Goal: Information Seeking & Learning: Learn about a topic

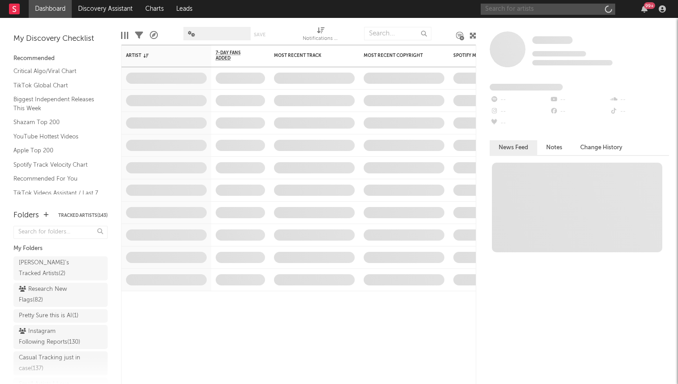
click at [537, 11] on input "text" at bounding box center [548, 9] width 134 height 11
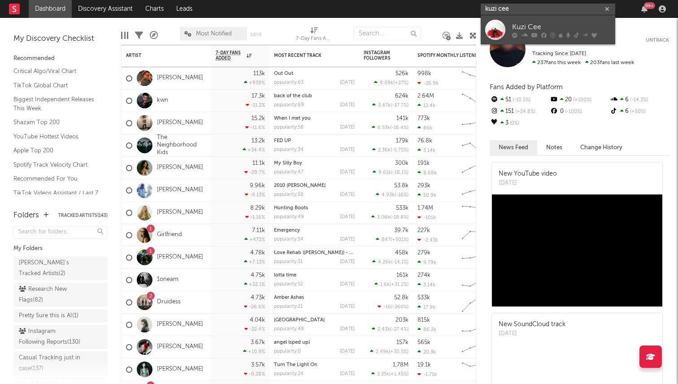
type input "kuzi cee"
click at [522, 29] on div "Kuzi Cee" at bounding box center [561, 27] width 99 height 11
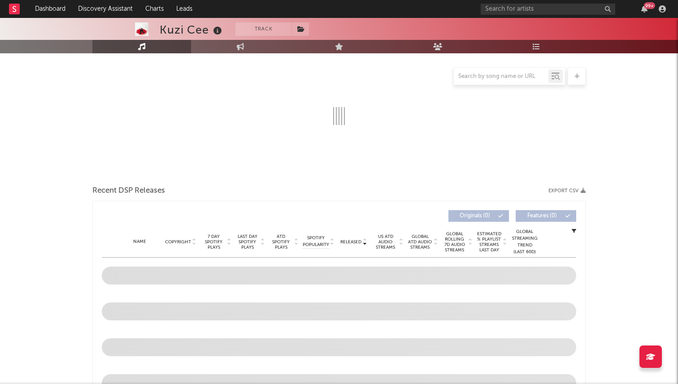
select select "6m"
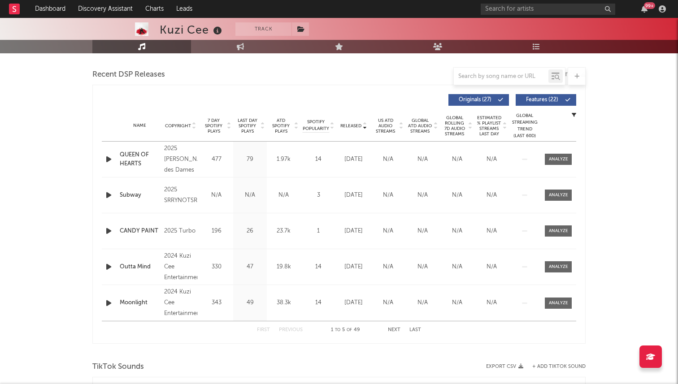
scroll to position [312, 0]
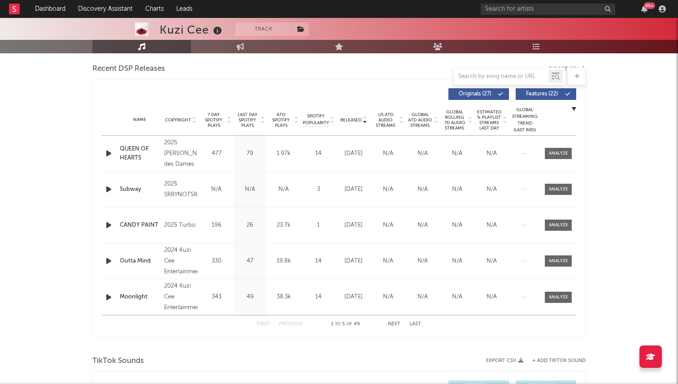
click at [398, 324] on button "Next" at bounding box center [394, 324] width 13 height 5
click at [267, 325] on button "First" at bounding box center [263, 324] width 13 height 5
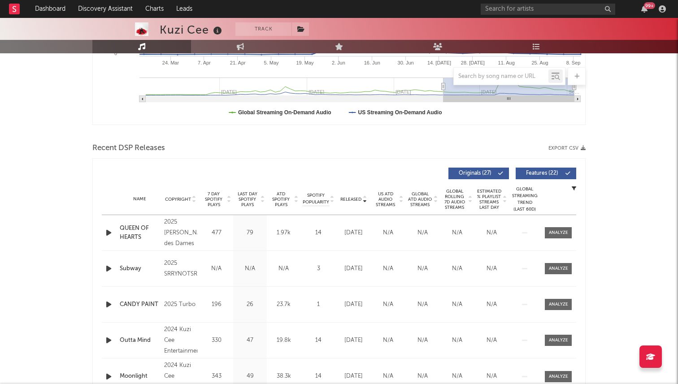
scroll to position [0, 0]
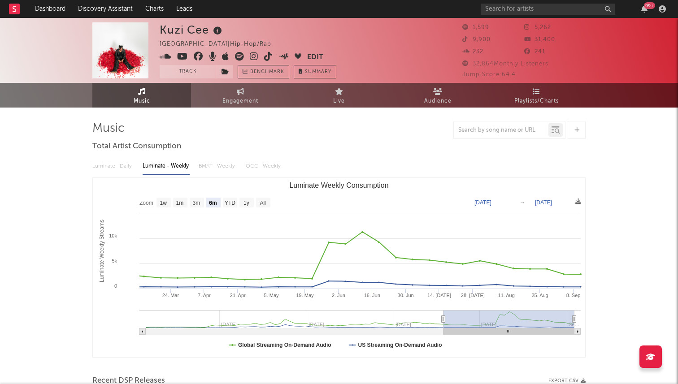
click at [266, 58] on icon at bounding box center [268, 56] width 9 height 9
click at [523, 13] on input "text" at bounding box center [548, 9] width 134 height 11
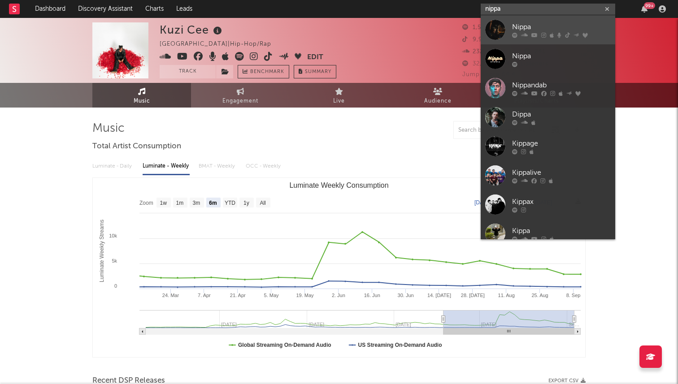
type input "nippa"
click at [517, 23] on div "Nippa" at bounding box center [561, 27] width 99 height 11
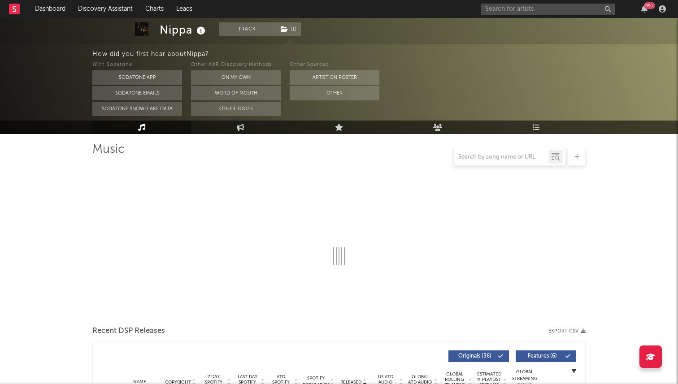
select select "6m"
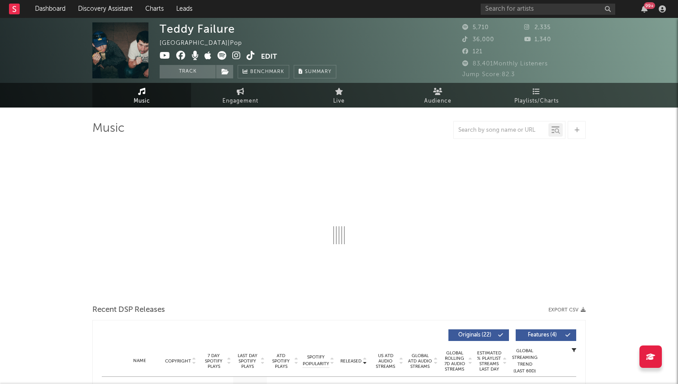
select select "6m"
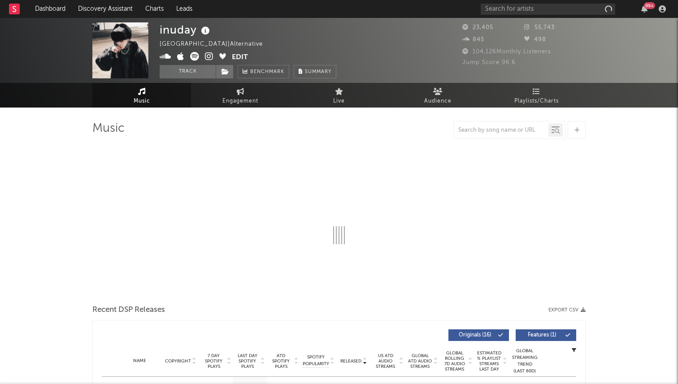
select select "6m"
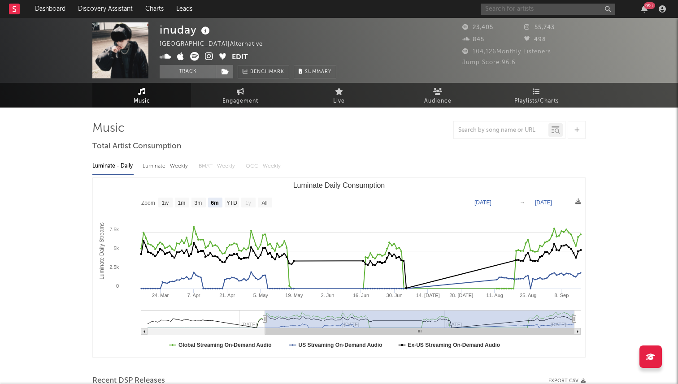
click at [545, 5] on input "text" at bounding box center [548, 9] width 134 height 11
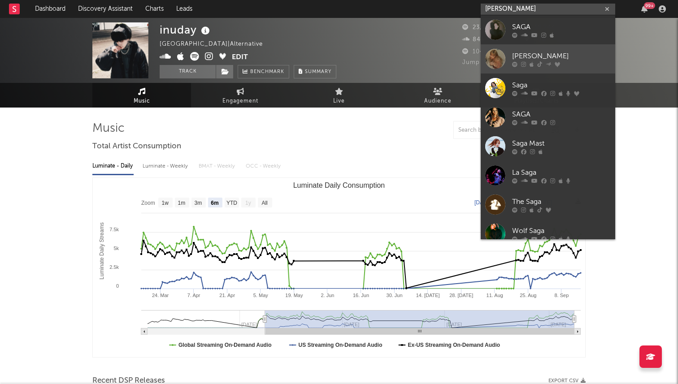
type input "saga faye"
click at [528, 51] on div "Saga Faye" at bounding box center [561, 56] width 99 height 11
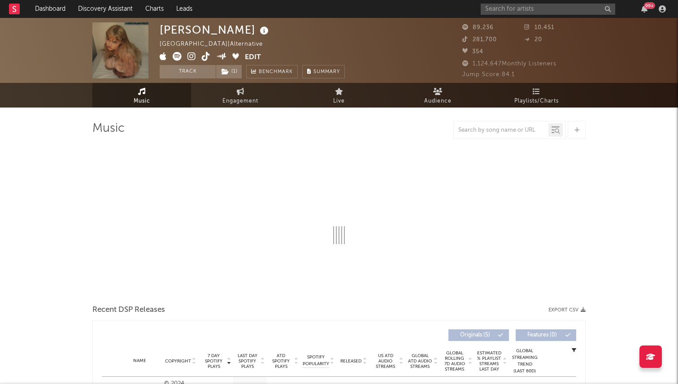
select select "6m"
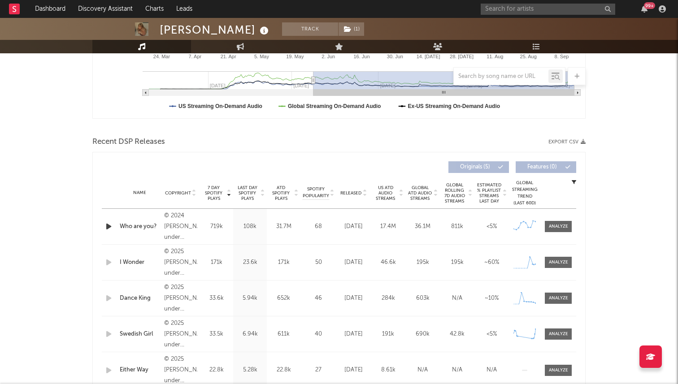
scroll to position [290, 0]
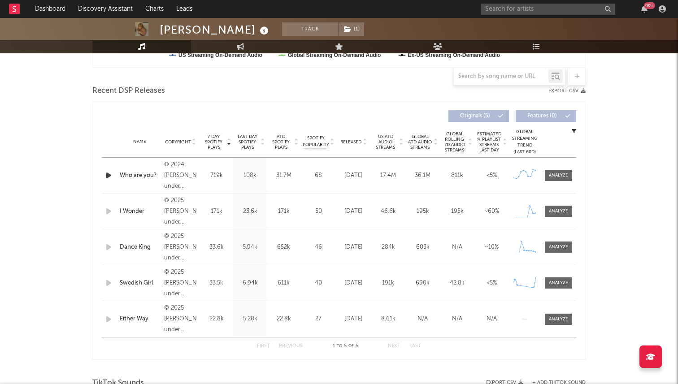
click at [354, 142] on span "Released" at bounding box center [350, 141] width 21 height 5
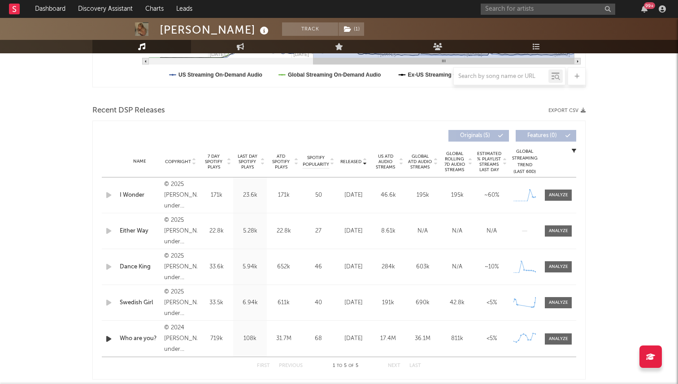
scroll to position [0, 0]
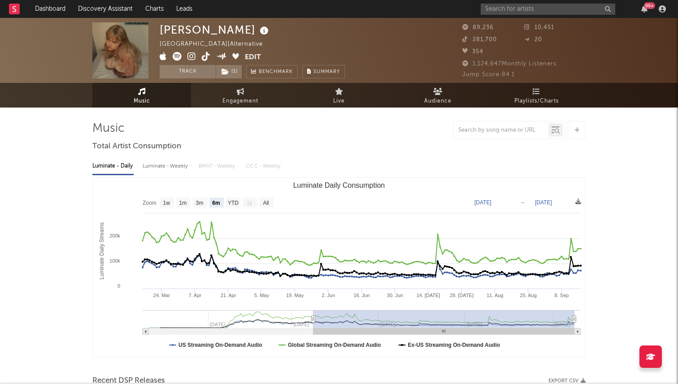
click at [175, 56] on icon at bounding box center [177, 56] width 9 height 9
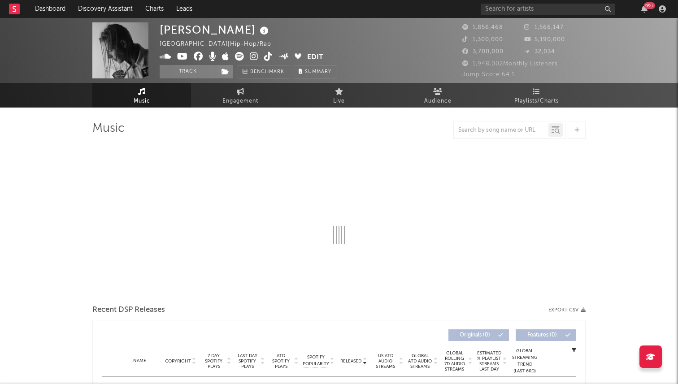
select select "6m"
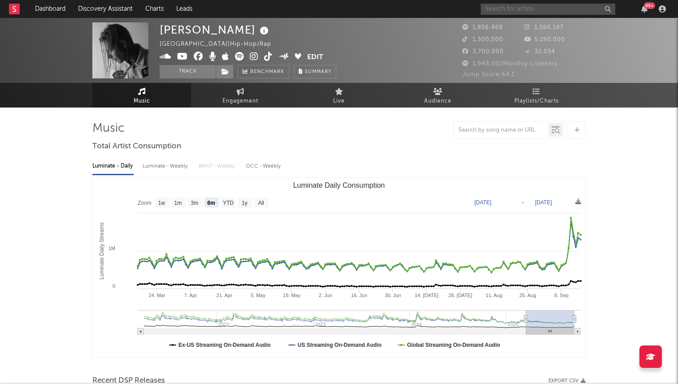
click at [514, 8] on input "text" at bounding box center [548, 9] width 134 height 11
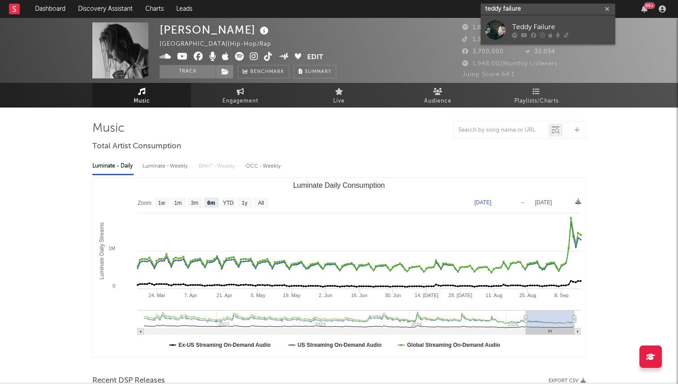
type input "teddy failure"
click at [517, 28] on div "Teddy Failure" at bounding box center [561, 27] width 99 height 11
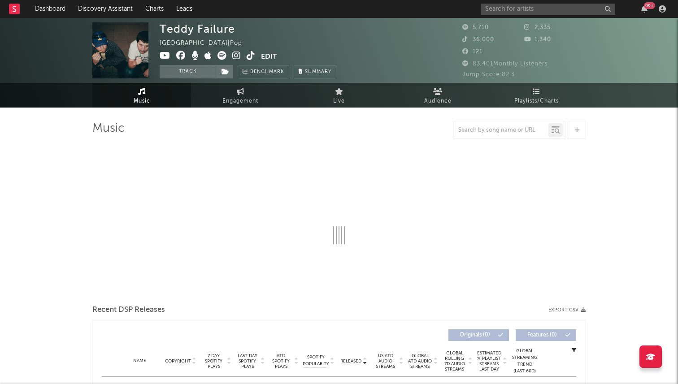
click at [249, 56] on icon at bounding box center [251, 55] width 9 height 9
select select "6m"
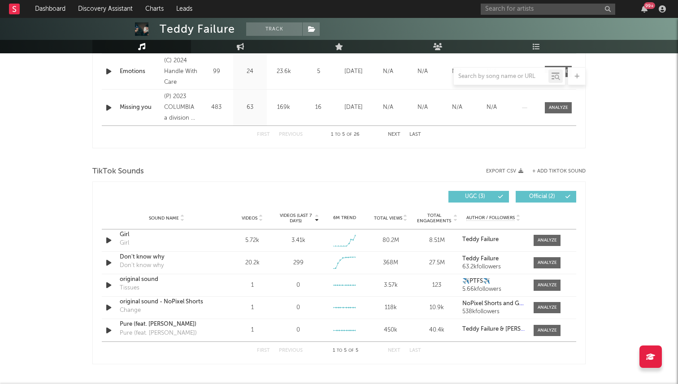
scroll to position [572, 0]
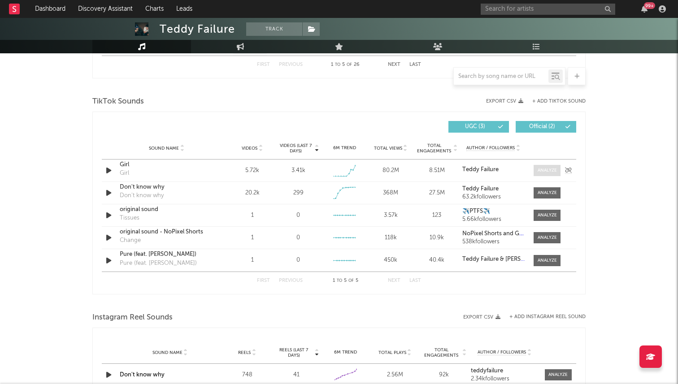
click at [549, 173] on div at bounding box center [546, 170] width 19 height 7
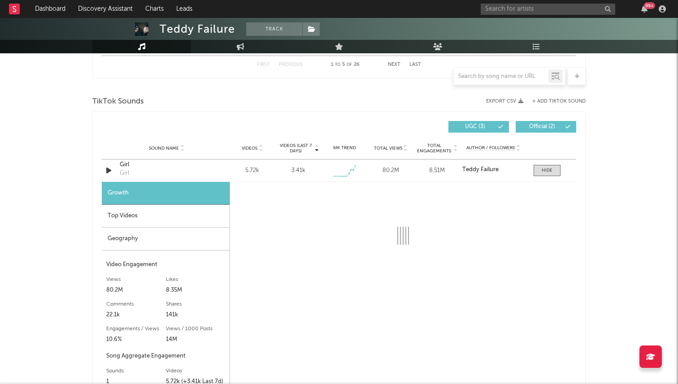
select select "1w"
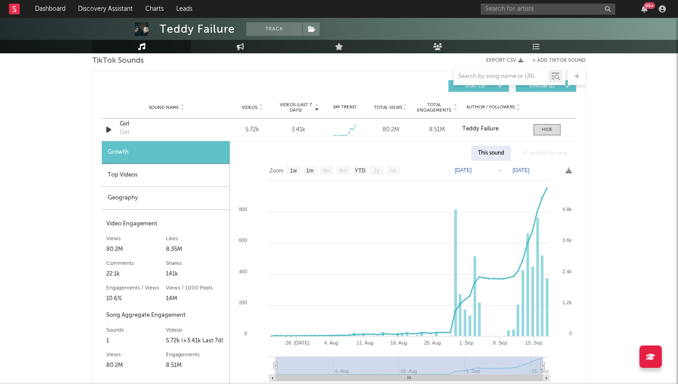
scroll to position [605, 0]
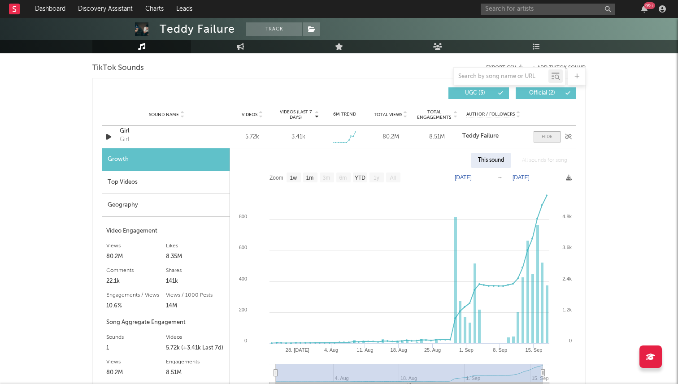
click at [541, 141] on span at bounding box center [546, 136] width 27 height 11
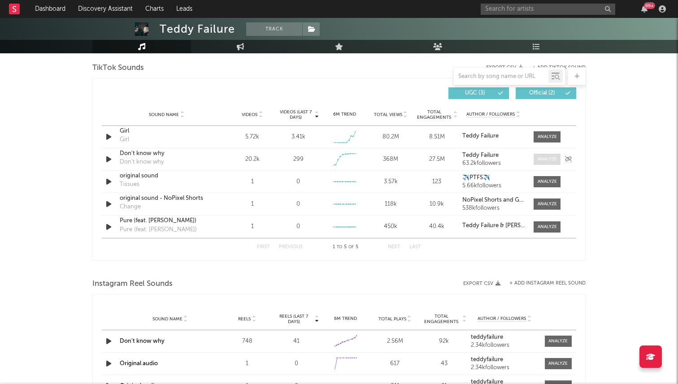
click at [540, 161] on div at bounding box center [546, 159] width 19 height 7
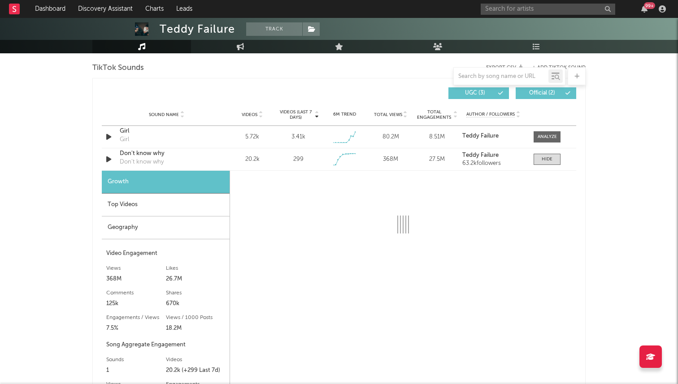
select select "1w"
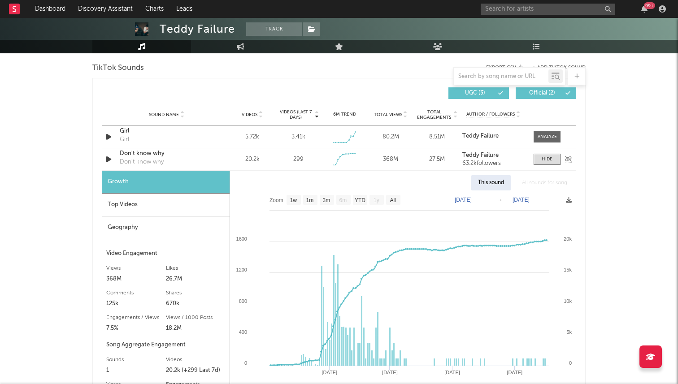
click at [139, 155] on div "Don't know why" at bounding box center [167, 153] width 94 height 9
click at [0, 0] on div "Dashboard Discovery Assistant Charts Leads 99 + Notifications Settings Mark all…" at bounding box center [339, 213] width 678 height 1601
click at [550, 161] on div at bounding box center [546, 159] width 11 height 7
select select "1w"
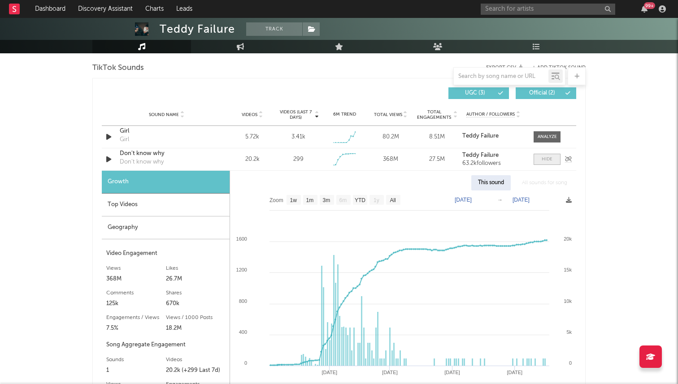
click at [550, 161] on div at bounding box center [546, 159] width 11 height 7
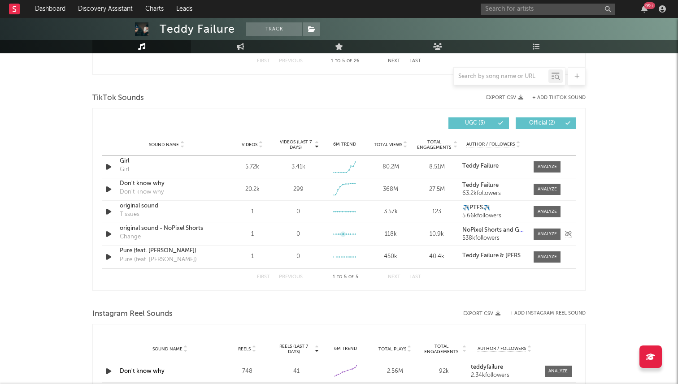
scroll to position [571, 0]
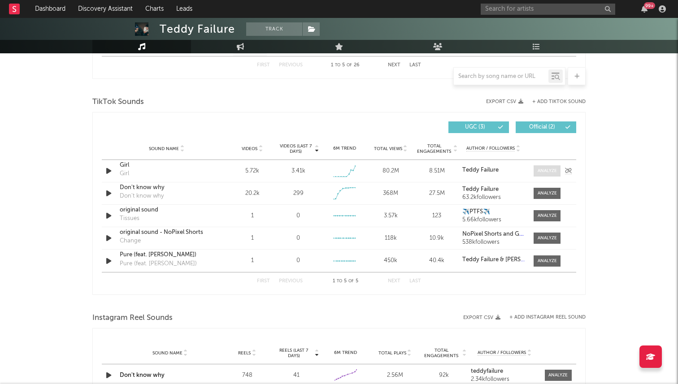
click at [551, 168] on div at bounding box center [546, 171] width 19 height 7
select select "1w"
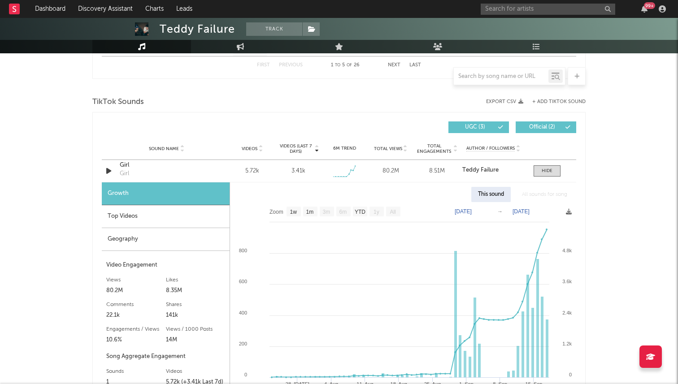
click at [178, 230] on div "Geography" at bounding box center [166, 239] width 128 height 23
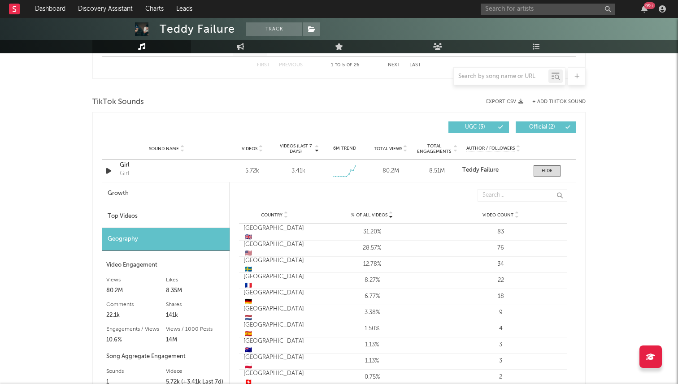
click at [197, 221] on div "Top Videos" at bounding box center [166, 216] width 128 height 23
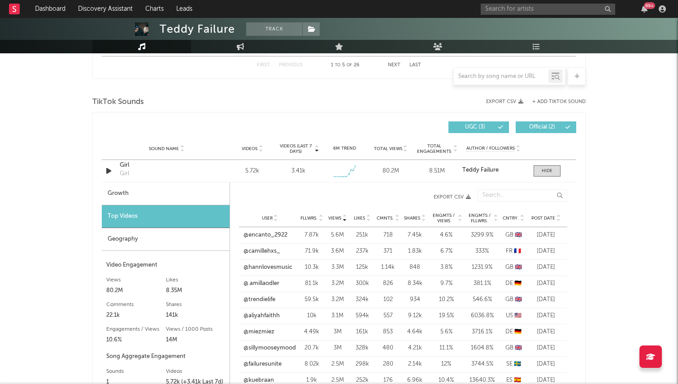
click at [205, 184] on div "Growth" at bounding box center [166, 193] width 128 height 23
select select "1w"
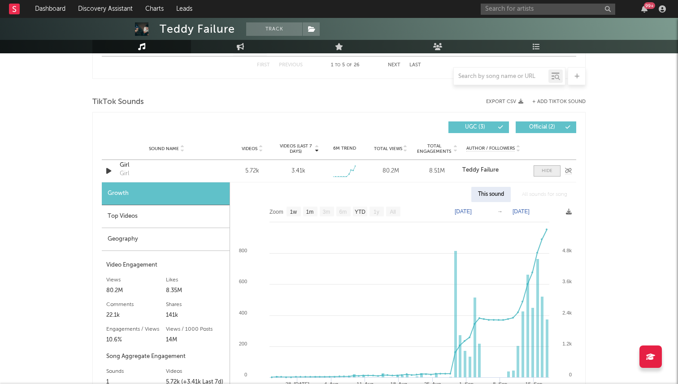
click at [534, 166] on span at bounding box center [546, 170] width 27 height 11
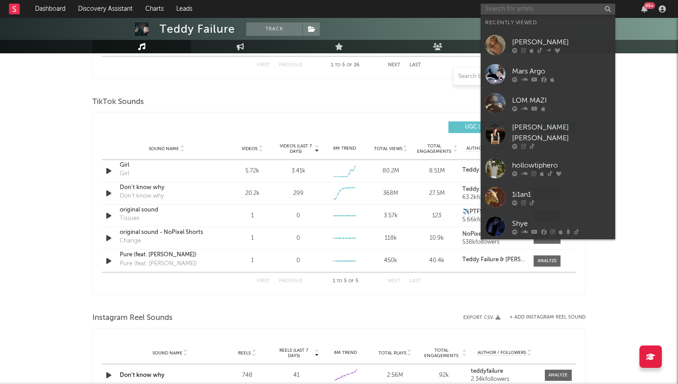
click at [524, 5] on input "text" at bounding box center [548, 9] width 134 height 11
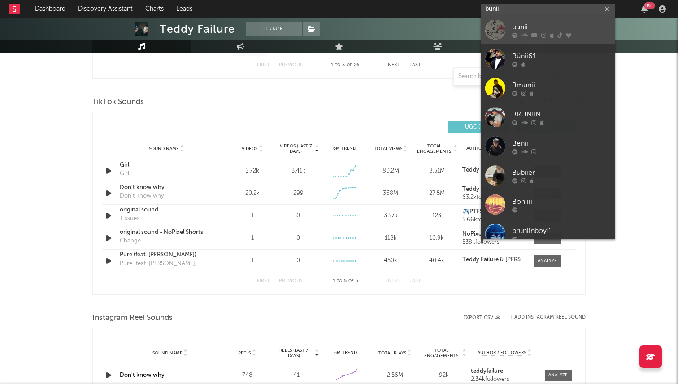
type input "bunii"
click at [497, 30] on div at bounding box center [495, 30] width 20 height 20
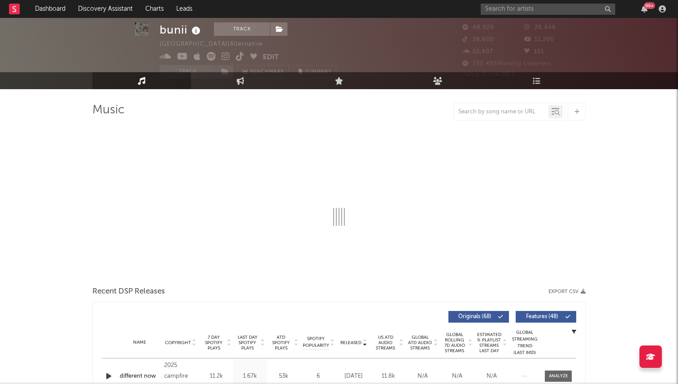
select select "6m"
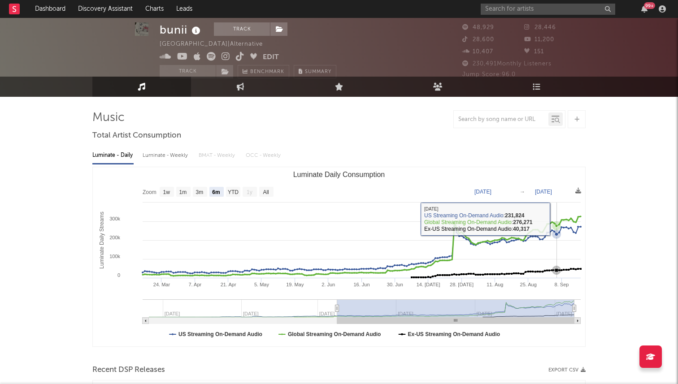
scroll to position [6, 0]
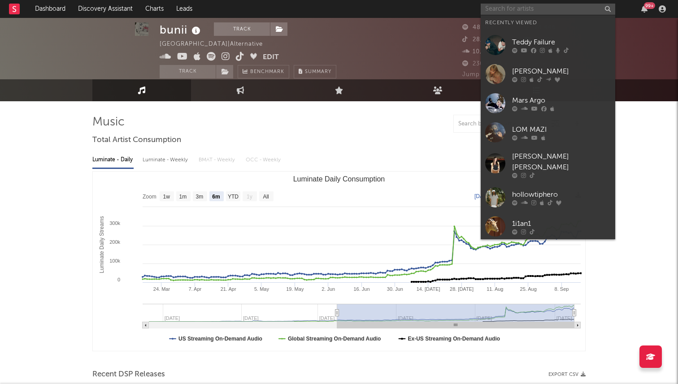
click at [504, 9] on input "text" at bounding box center [548, 9] width 134 height 11
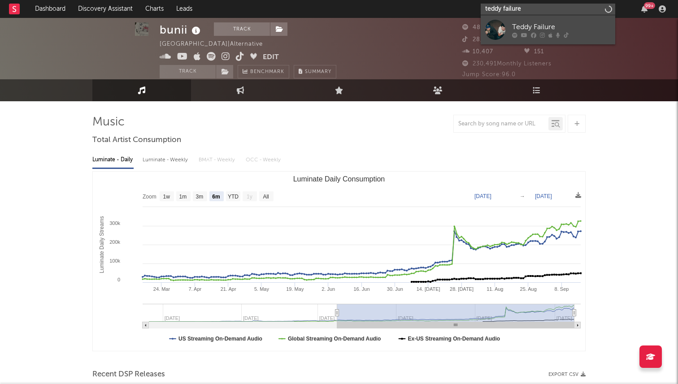
type input "teddy failure"
click at [509, 33] on link "Teddy Failure" at bounding box center [548, 29] width 134 height 29
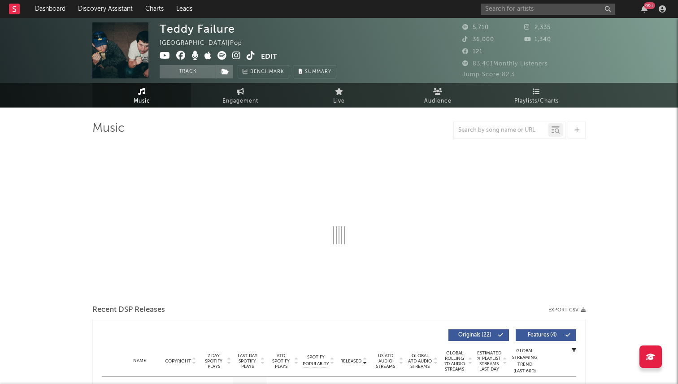
select select "6m"
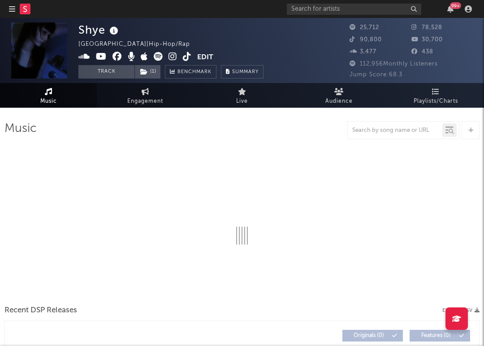
select select "6m"
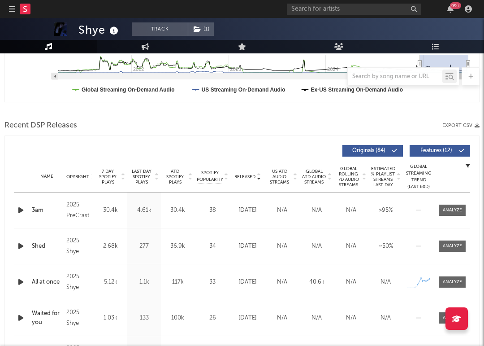
scroll to position [261, 0]
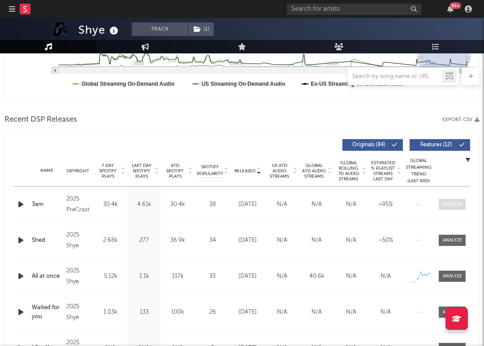
click at [454, 201] on div at bounding box center [452, 204] width 19 height 7
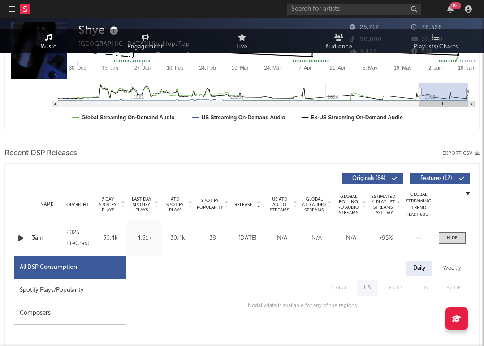
scroll to position [0, 0]
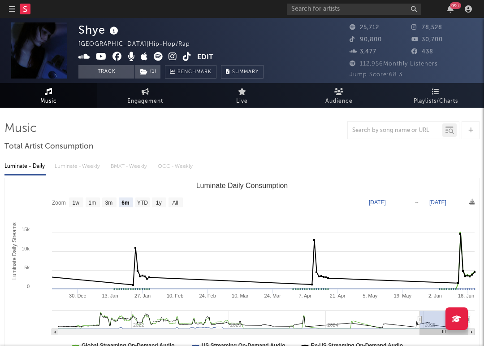
click at [184, 57] on icon at bounding box center [187, 56] width 9 height 9
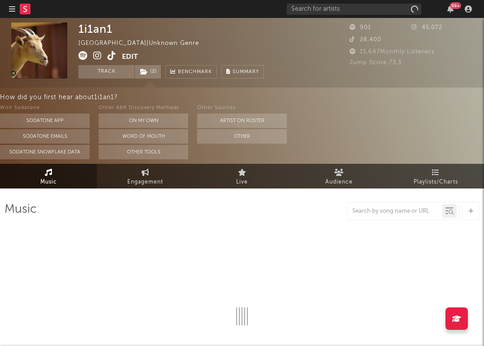
select select "1w"
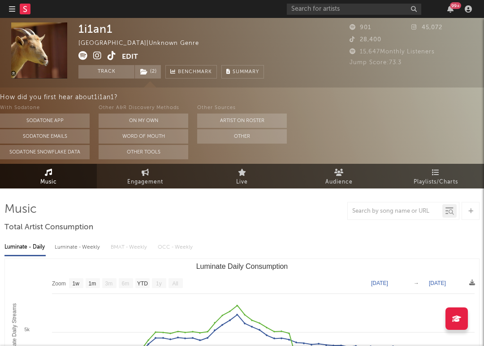
click at [114, 55] on icon at bounding box center [112, 55] width 9 height 9
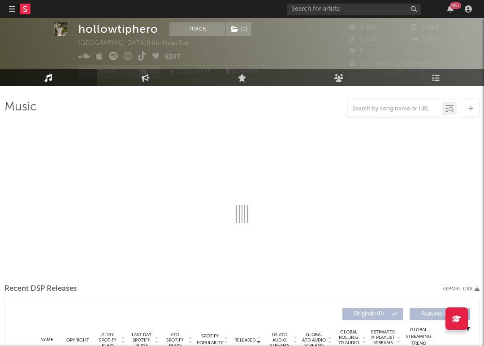
select select "6m"
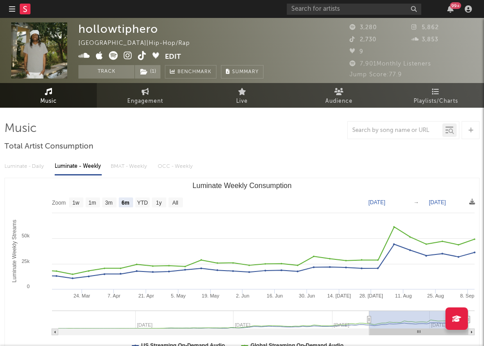
click at [142, 53] on icon at bounding box center [142, 55] width 9 height 9
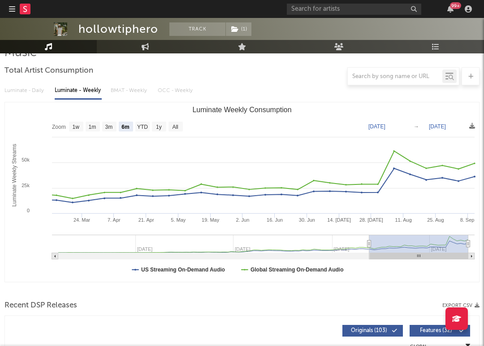
scroll to position [269, 0]
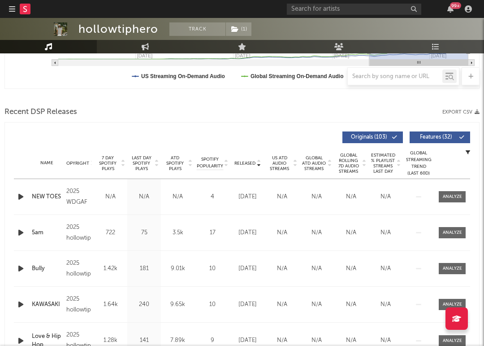
click at [109, 162] on span "7 Day Spotify Plays" at bounding box center [108, 163] width 24 height 16
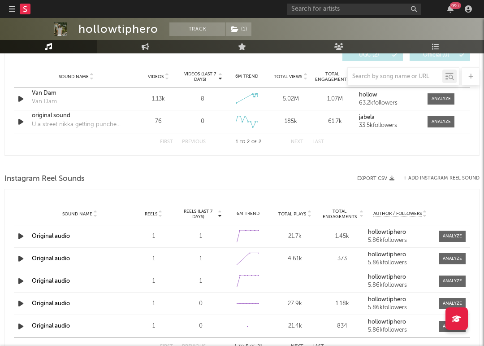
scroll to position [650, 0]
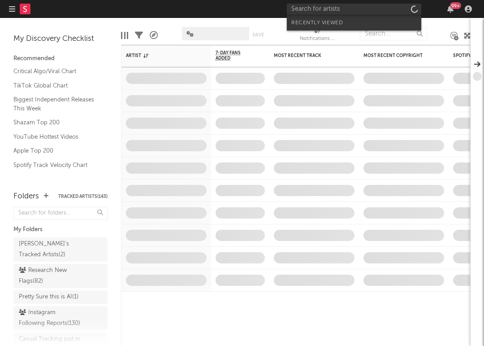
click at [393, 13] on input "text" at bounding box center [354, 9] width 134 height 11
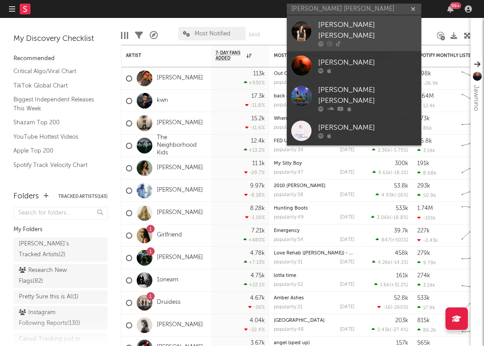
type input "sarah lola"
click at [359, 41] on div at bounding box center [367, 43] width 99 height 5
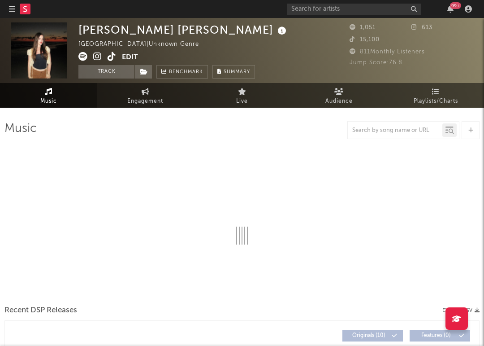
select select "1w"
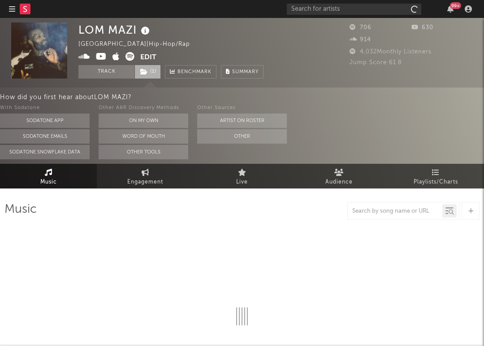
click at [149, 69] on span "( 1 )" at bounding box center [147, 71] width 26 height 13
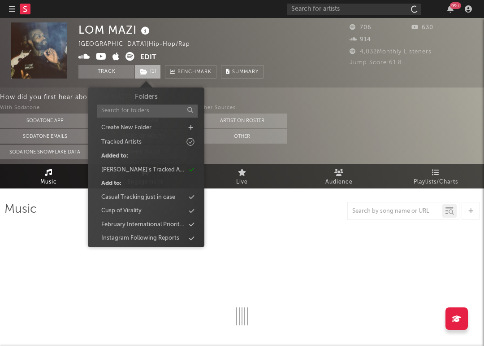
select select "6m"
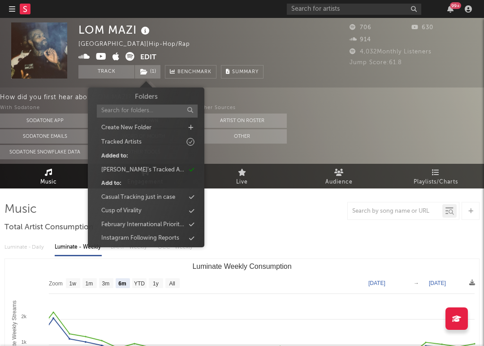
click at [198, 47] on div "LOM MAZI [GEOGRAPHIC_DATA] | Hip-Hop/Rap Edit Track ( 1 ) Benchmark Summary" at bounding box center [170, 50] width 185 height 56
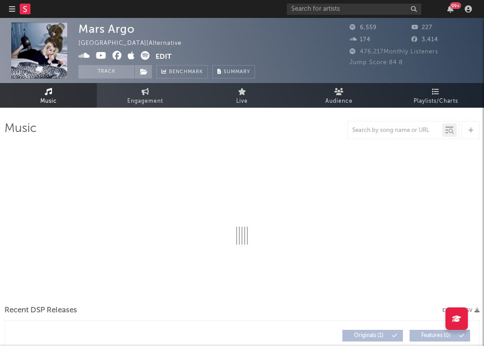
select select "6m"
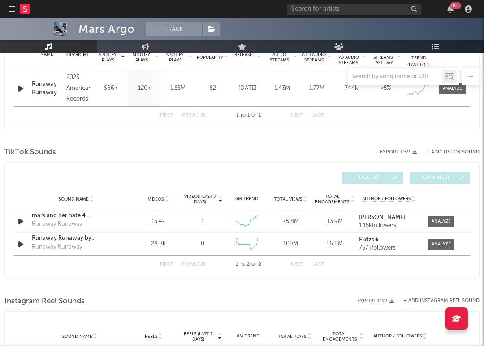
scroll to position [329, 0]
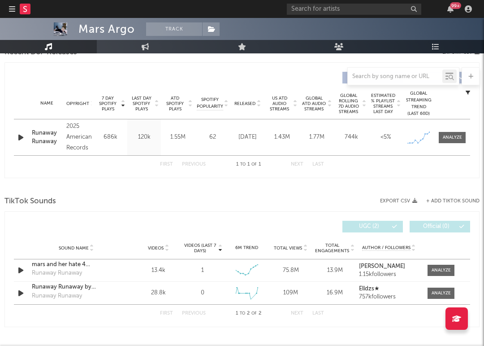
click at [24, 137] on icon "button" at bounding box center [20, 137] width 9 height 11
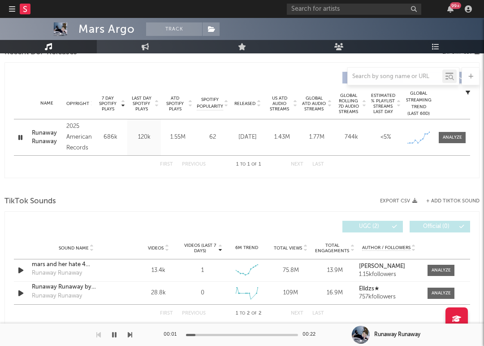
scroll to position [264, 0]
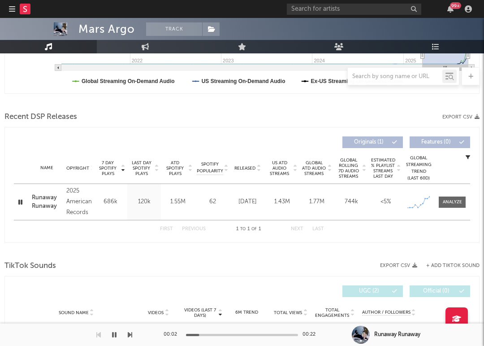
click at [21, 202] on icon "button" at bounding box center [20, 201] width 9 height 11
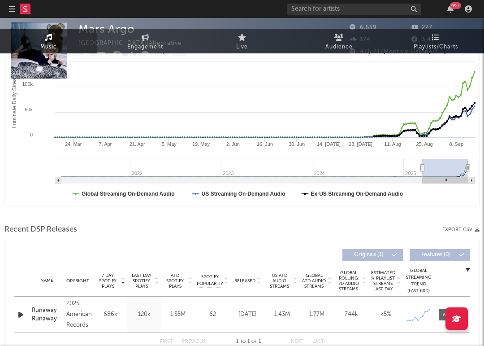
scroll to position [0, 0]
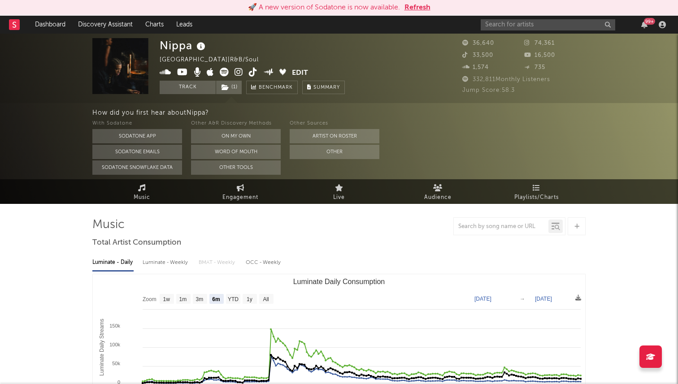
select select "6m"
click at [487, 23] on input "text" at bounding box center [548, 24] width 134 height 11
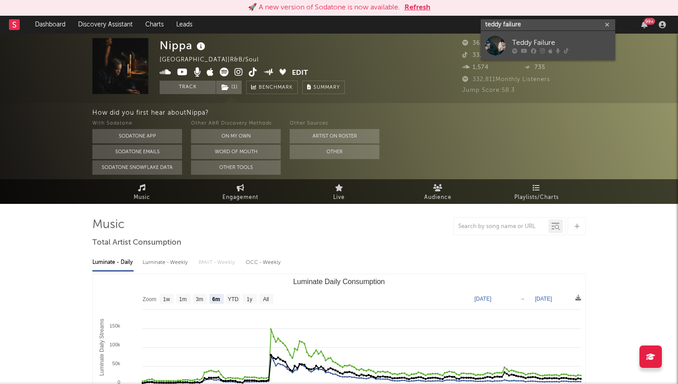
type input "teddy failure"
click at [528, 46] on div "Teddy Failure" at bounding box center [561, 42] width 99 height 11
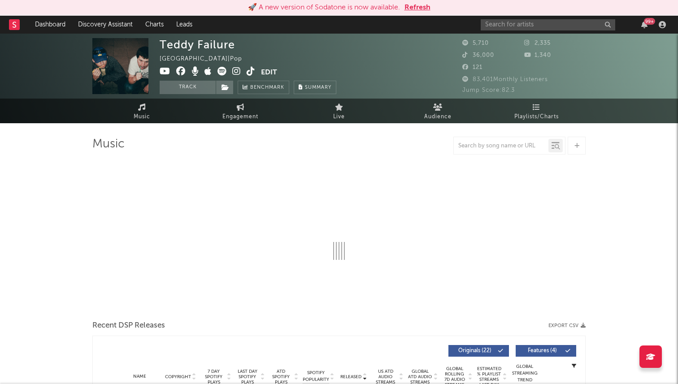
select select "6m"
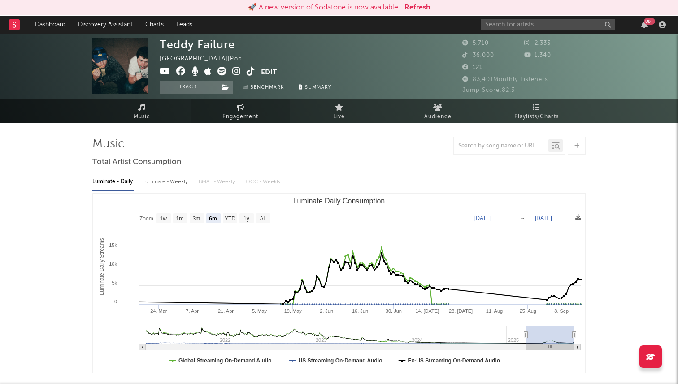
click at [261, 121] on link "Engagement" at bounding box center [240, 111] width 99 height 25
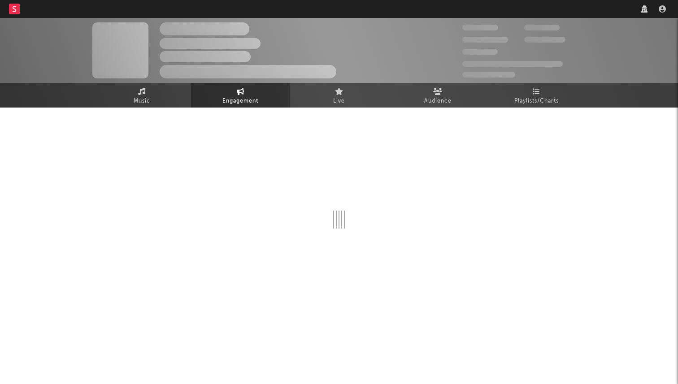
select select "1w"
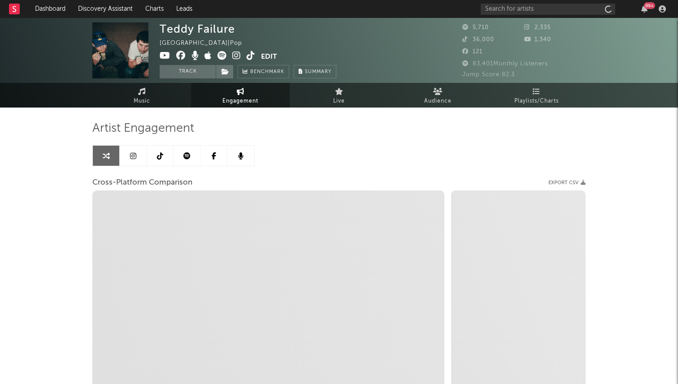
click at [138, 162] on link at bounding box center [133, 156] width 27 height 20
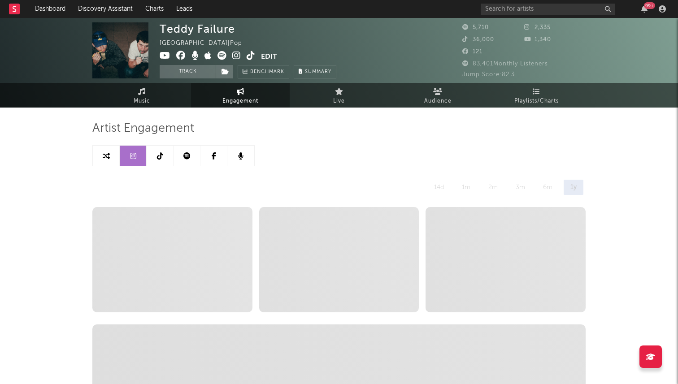
select select "6m"
click at [158, 158] on icon at bounding box center [160, 155] width 6 height 7
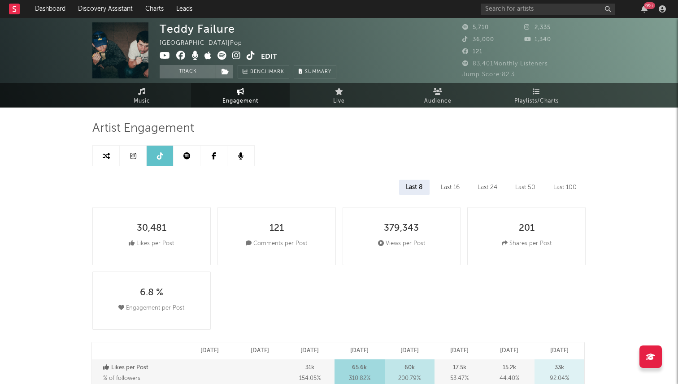
select select "1w"
click at [236, 55] on icon at bounding box center [236, 55] width 9 height 9
click at [251, 61] on link at bounding box center [251, 56] width 9 height 9
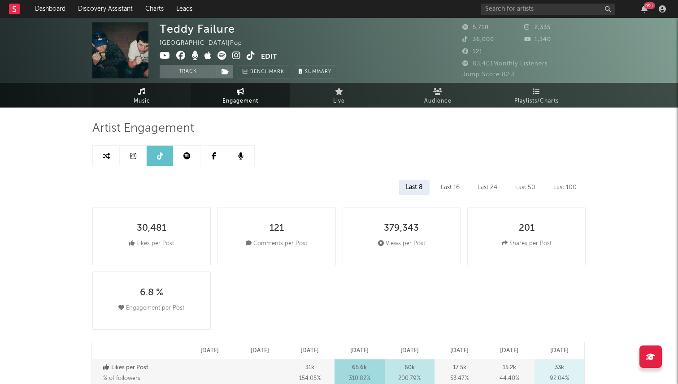
click at [167, 105] on link "Music" at bounding box center [141, 95] width 99 height 25
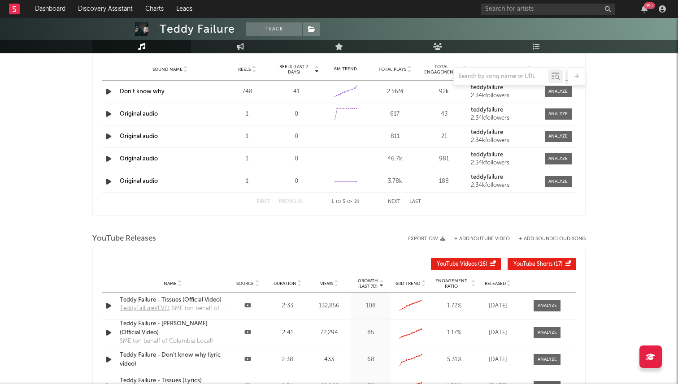
select select "6m"
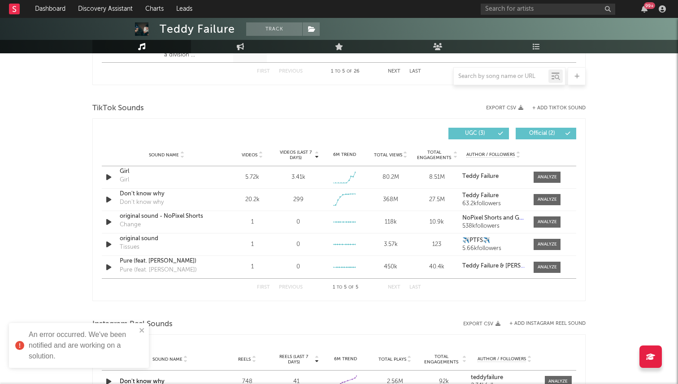
scroll to position [485, 0]
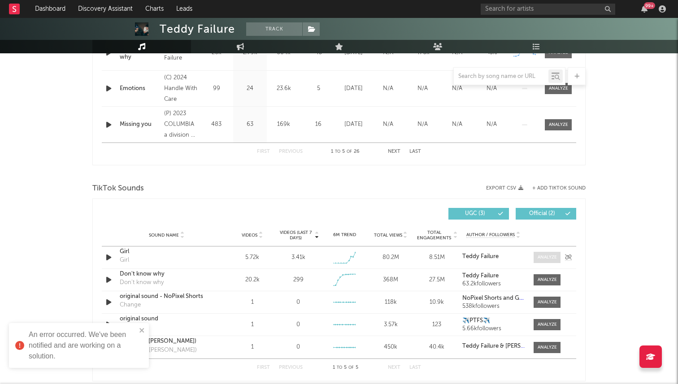
click at [542, 253] on span at bounding box center [546, 257] width 27 height 11
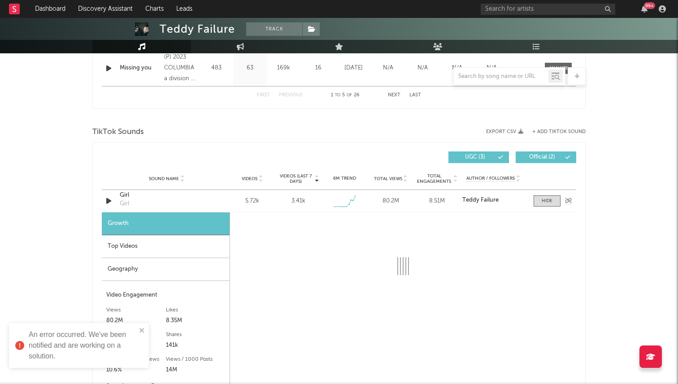
select select "1w"
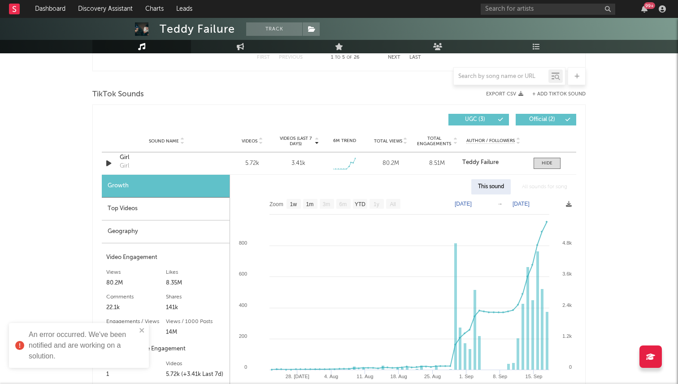
scroll to position [581, 0]
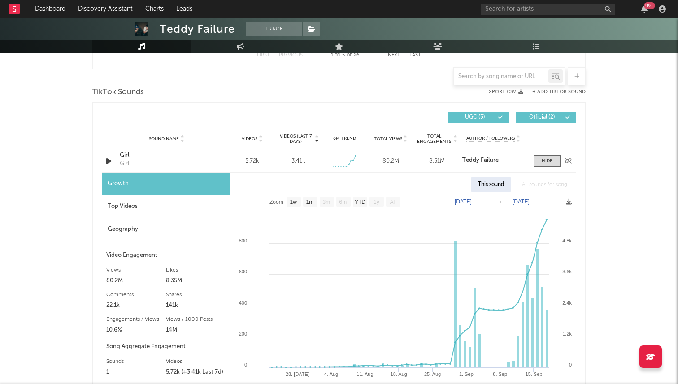
click at [130, 158] on div "Girl" at bounding box center [167, 155] width 94 height 9
click at [0, 0] on div "Dashboard Discovery Assistant Charts Leads 99 + Notifications Settings Mark all…" at bounding box center [339, 237] width 678 height 1601
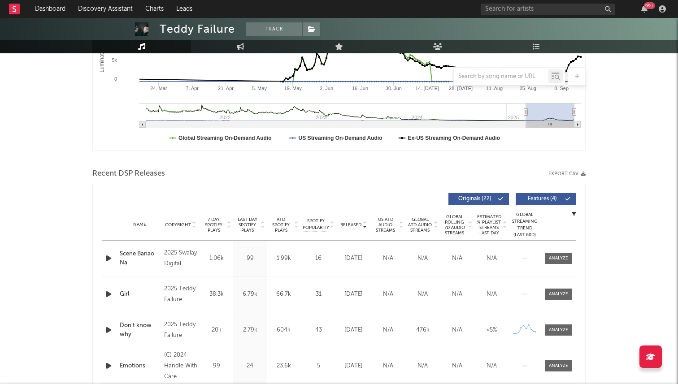
scroll to position [0, 0]
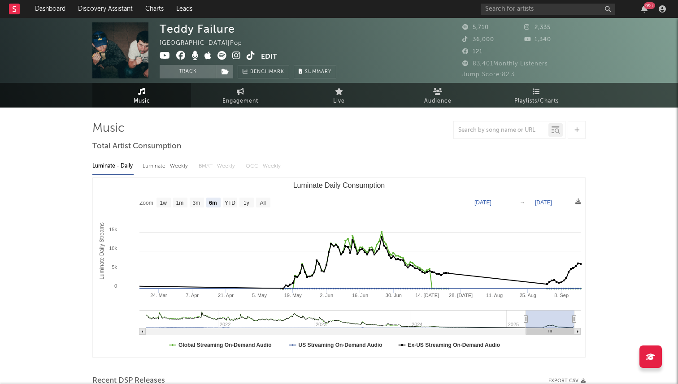
click at [217, 58] on span at bounding box center [210, 56] width 101 height 11
click at [220, 56] on icon at bounding box center [221, 55] width 9 height 9
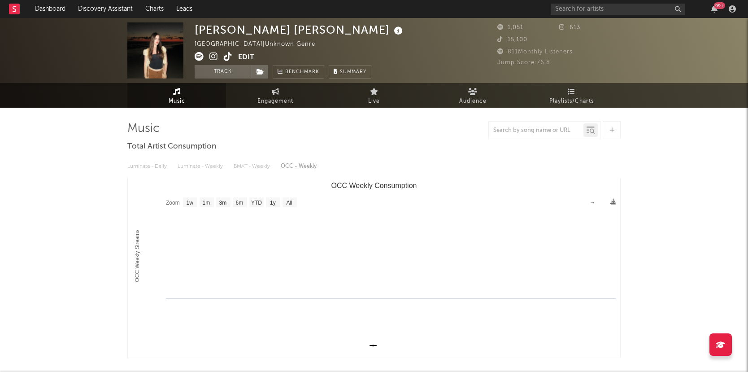
select select "1w"
